Goal: Transaction & Acquisition: Book appointment/travel/reservation

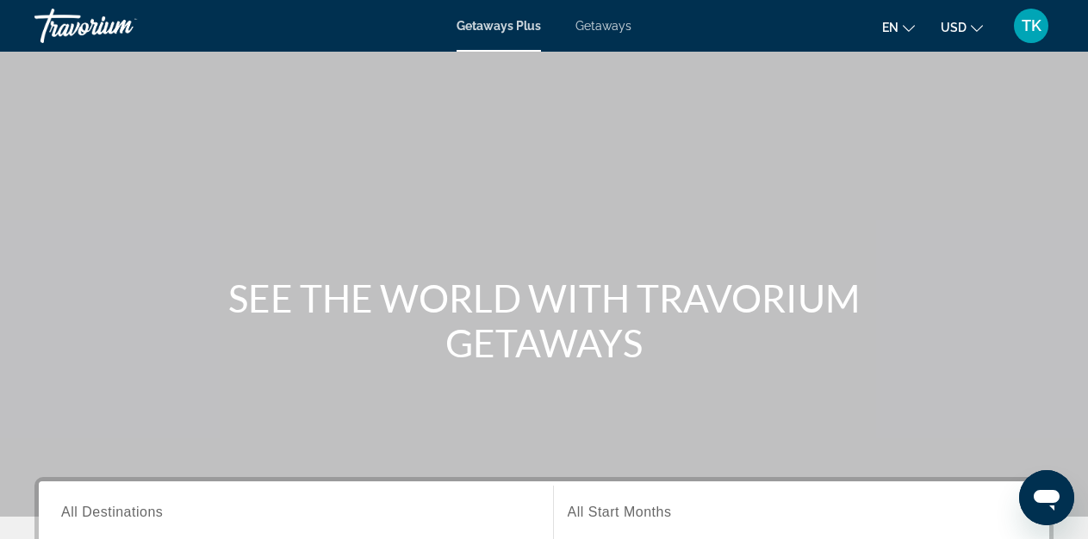
click at [601, 29] on span "Getaways" at bounding box center [603, 26] width 56 height 14
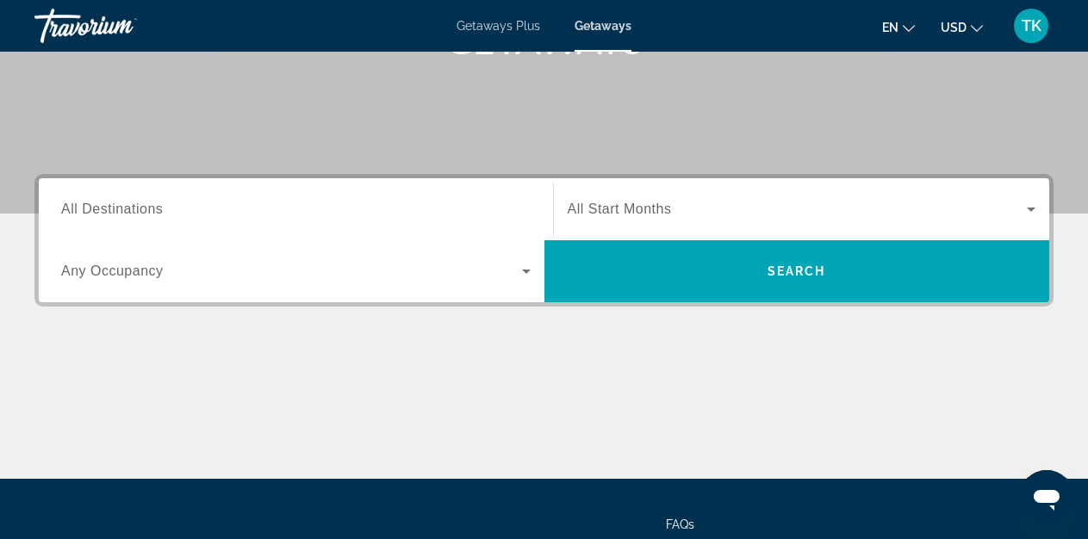
scroll to position [301, 0]
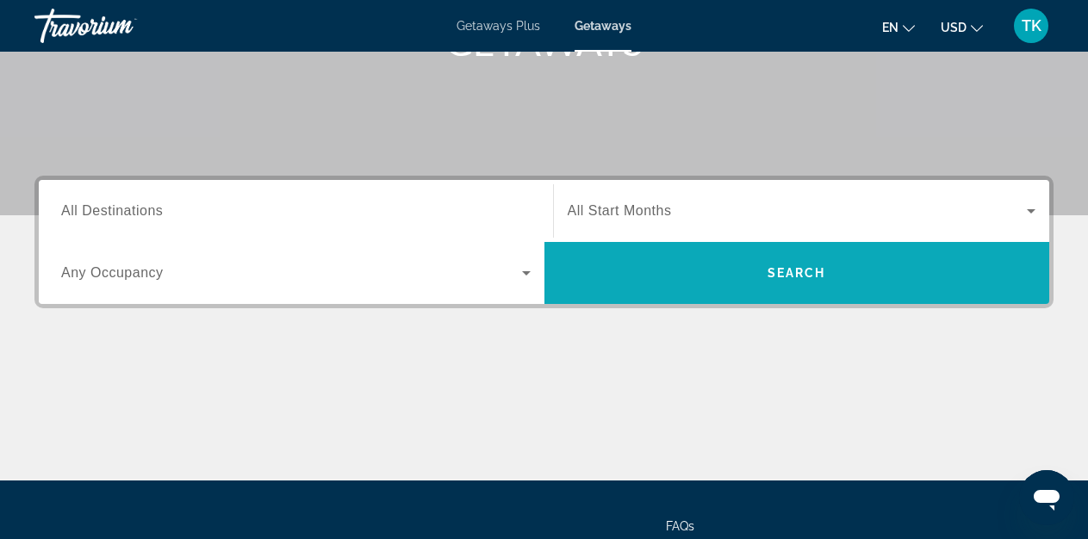
click at [791, 272] on span "Search" at bounding box center [796, 273] width 59 height 14
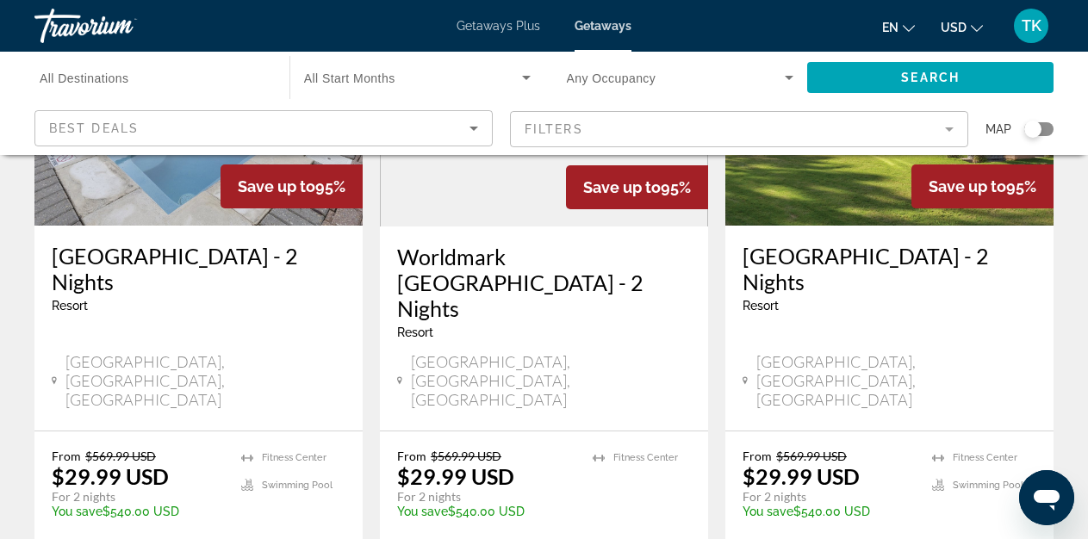
scroll to position [2241, 0]
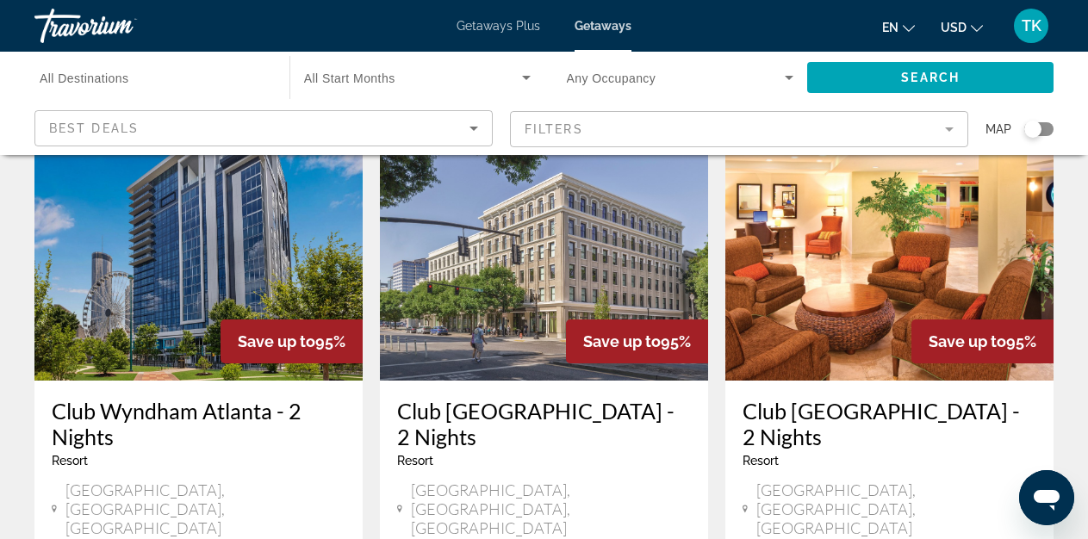
scroll to position [114, 0]
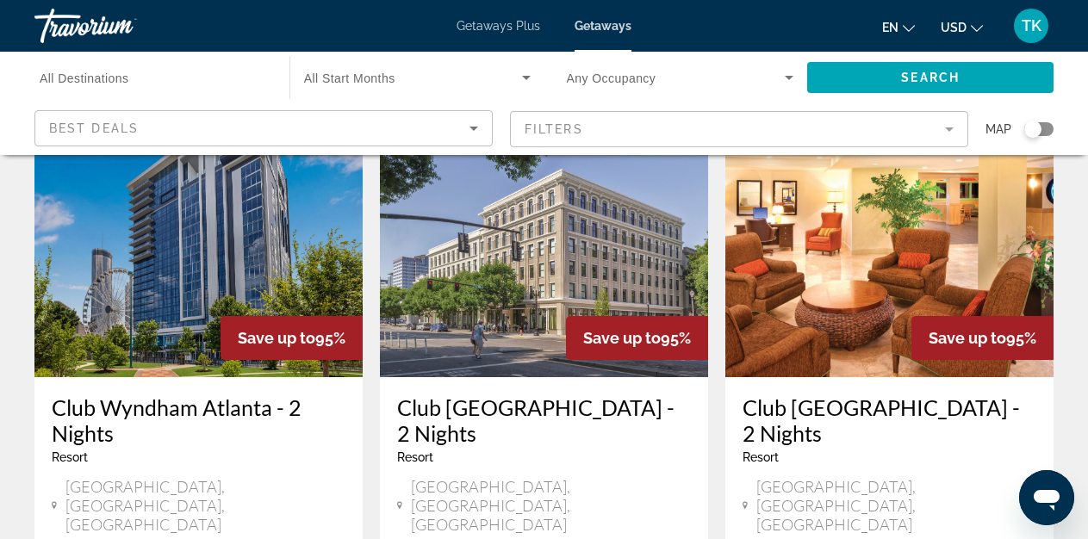
click at [558, 256] on img "Main content" at bounding box center [544, 240] width 328 height 276
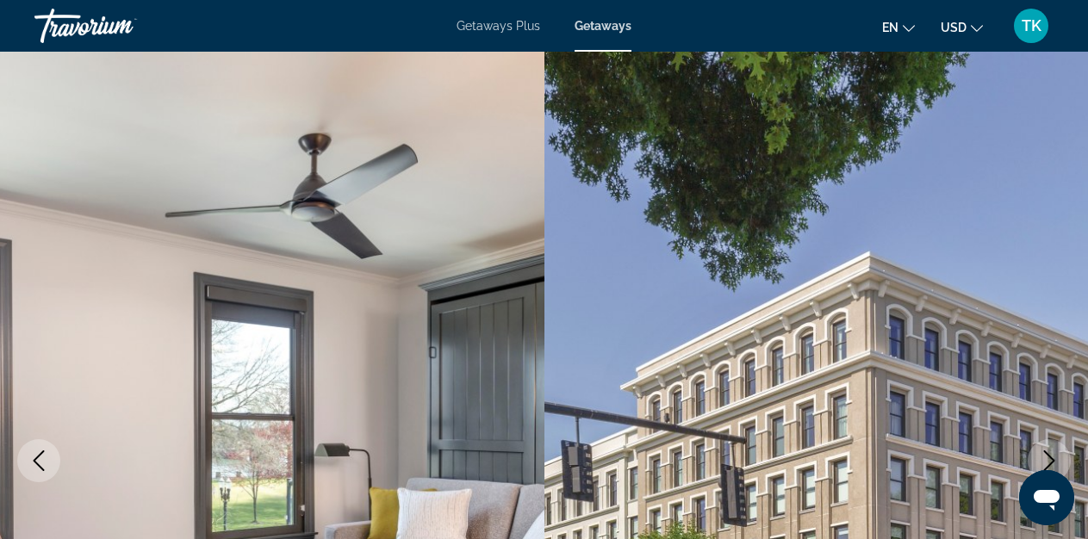
click at [47, 456] on icon "Previous image" at bounding box center [38, 460] width 21 height 21
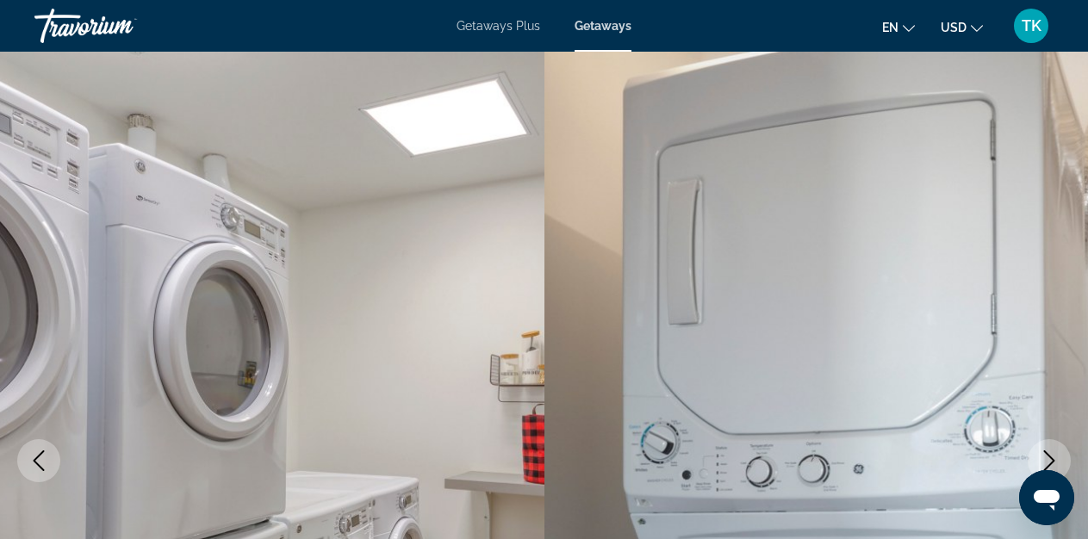
click at [1046, 462] on icon "Next image" at bounding box center [1049, 460] width 21 height 21
